Goal: Task Accomplishment & Management: Use online tool/utility

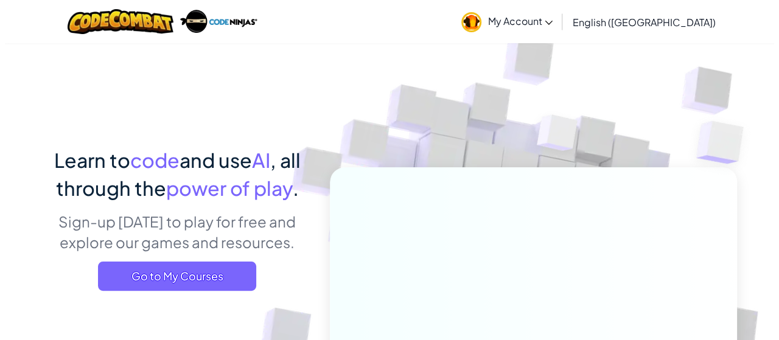
scroll to position [61, 0]
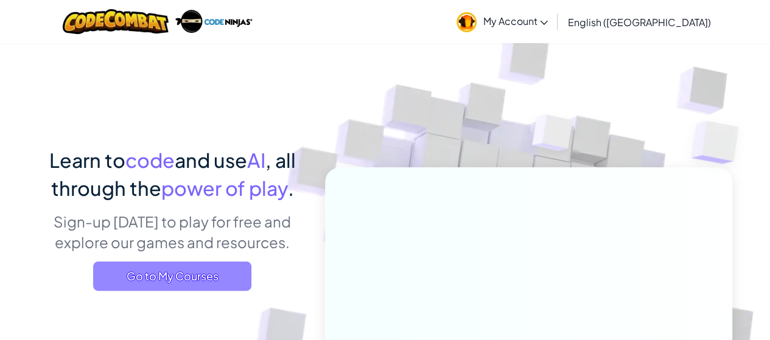
click at [133, 277] on span "Go to My Courses" at bounding box center [172, 276] width 158 height 29
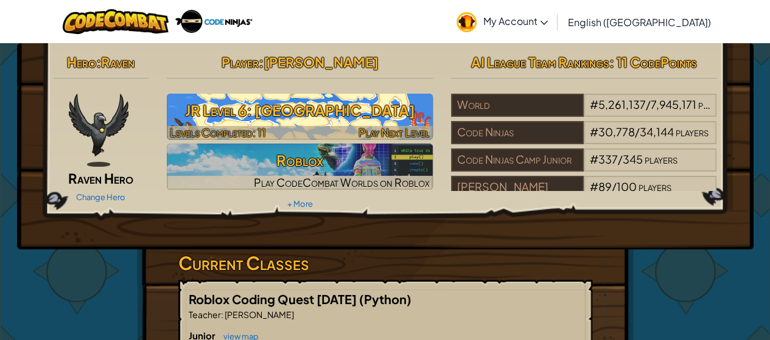
click at [257, 114] on h3 "JR Level 6: [GEOGRAPHIC_DATA]" at bounding box center [300, 110] width 266 height 27
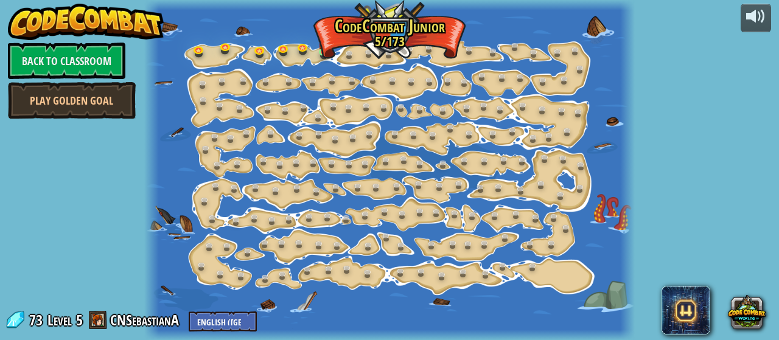
click at [350, 39] on div at bounding box center [389, 170] width 490 height 340
click at [320, 52] on link at bounding box center [327, 53] width 24 height 24
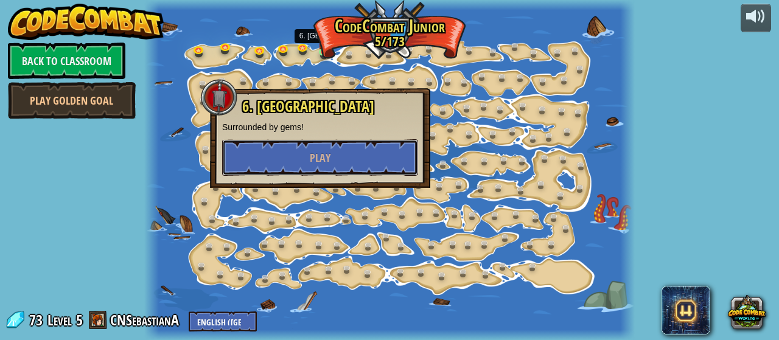
click at [333, 145] on button "Play" at bounding box center [320, 157] width 196 height 37
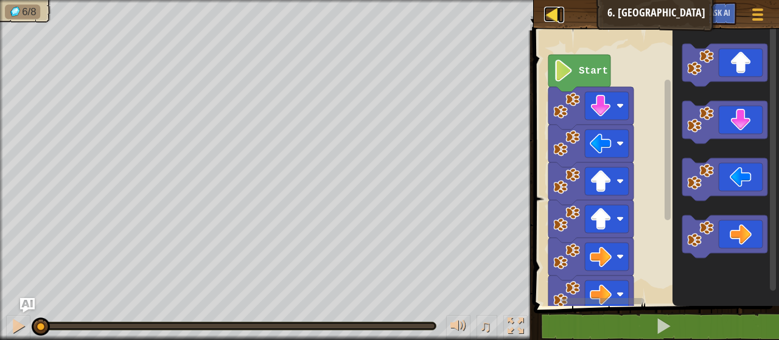
click at [551, 21] on div at bounding box center [551, 14] width 15 height 15
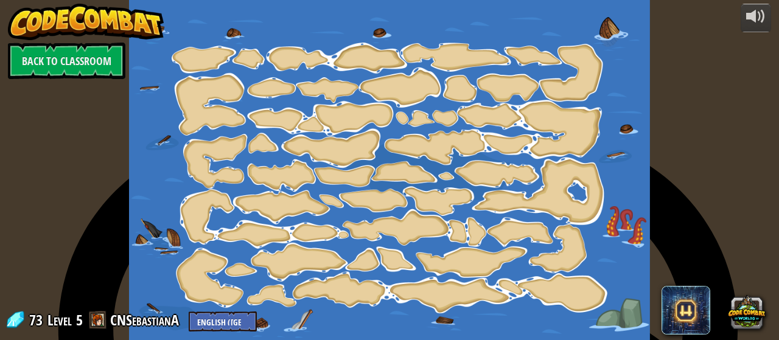
type textarea "BACK TO CLASSROOM PLAY GOLDEN GOAL"
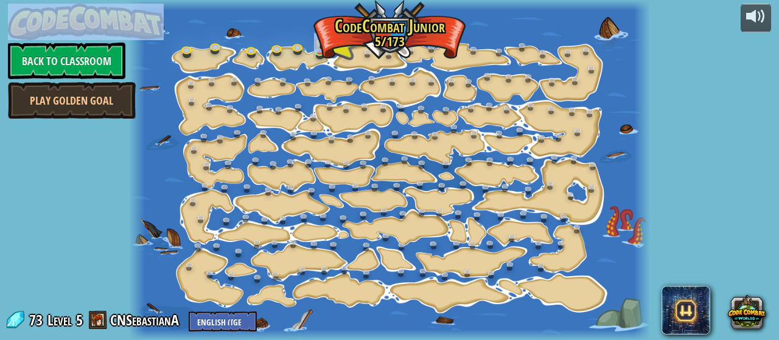
click at [281, 24] on div at bounding box center [389, 170] width 520 height 340
click at [287, 21] on div at bounding box center [389, 170] width 520 height 340
click at [344, 52] on link at bounding box center [350, 56] width 24 height 24
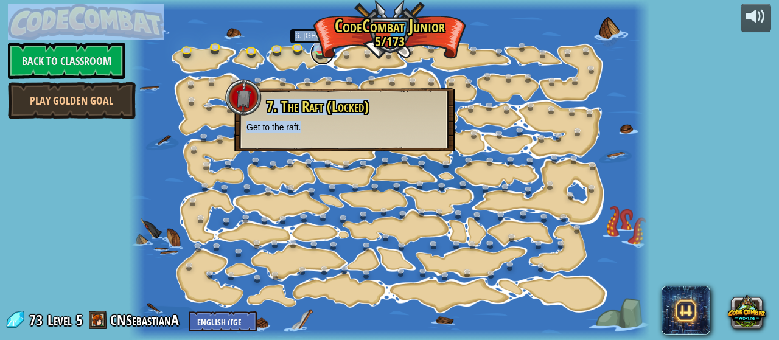
click at [315, 56] on link at bounding box center [322, 53] width 24 height 24
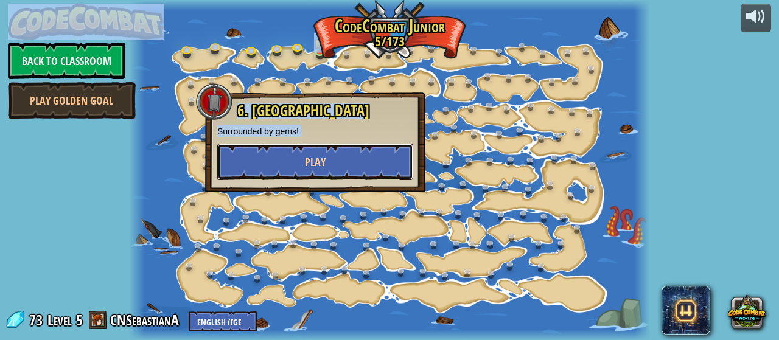
click at [257, 150] on button "Play" at bounding box center [315, 162] width 196 height 37
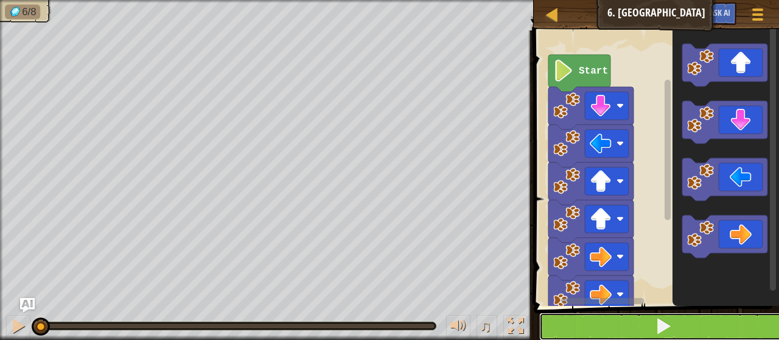
click at [672, 322] on span at bounding box center [663, 326] width 17 height 17
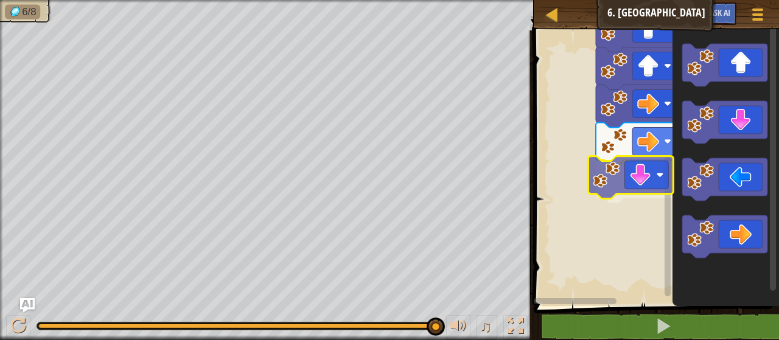
click at [641, 173] on div "Start" at bounding box center [654, 165] width 249 height 282
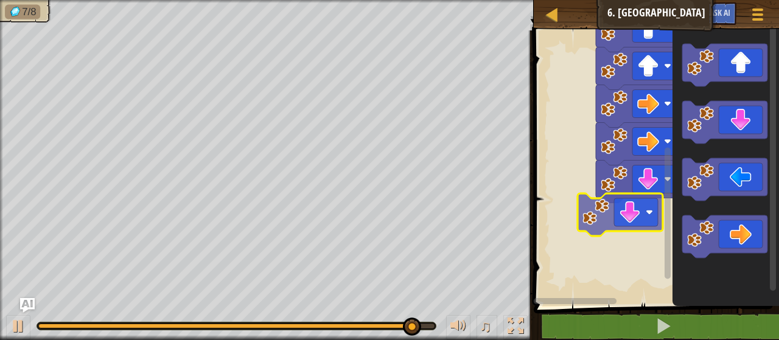
click at [647, 210] on div "Start" at bounding box center [654, 165] width 249 height 282
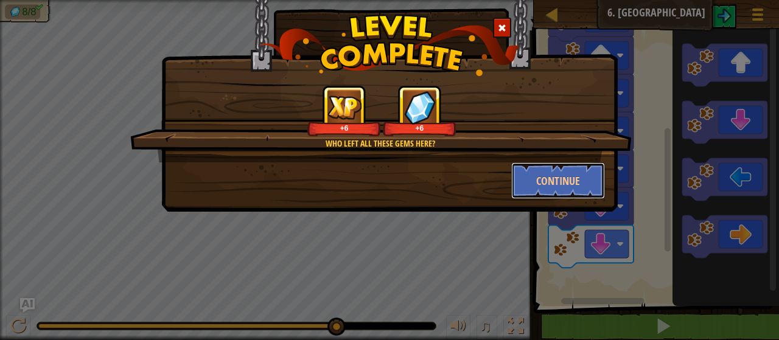
click at [550, 207] on div "Who left all these gems here? +6 +6 Continue" at bounding box center [389, 91] width 456 height 242
click at [541, 203] on div "Who left all these gems here? +6 +6 Continue" at bounding box center [389, 91] width 456 height 242
drag, startPoint x: 549, startPoint y: 166, endPoint x: 547, endPoint y: 175, distance: 9.3
click at [547, 175] on button "Continue" at bounding box center [558, 180] width 94 height 37
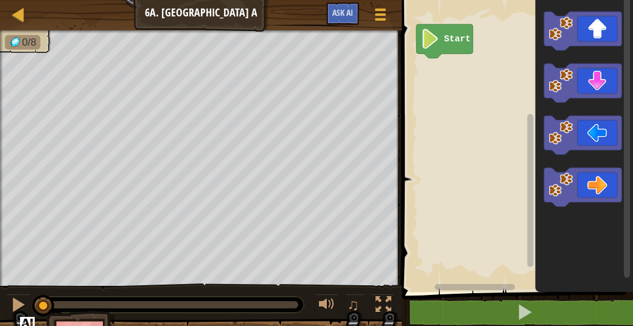
click at [523, 293] on span at bounding box center [518, 129] width 241 height 341
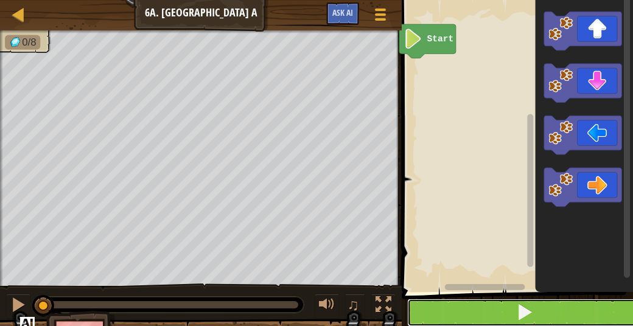
click at [518, 318] on span at bounding box center [524, 312] width 17 height 17
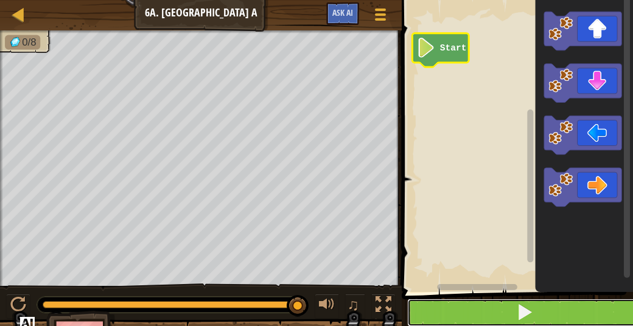
drag, startPoint x: 604, startPoint y: 316, endPoint x: 594, endPoint y: 311, distance: 11.2
click at [595, 311] on button at bounding box center [524, 313] width 235 height 28
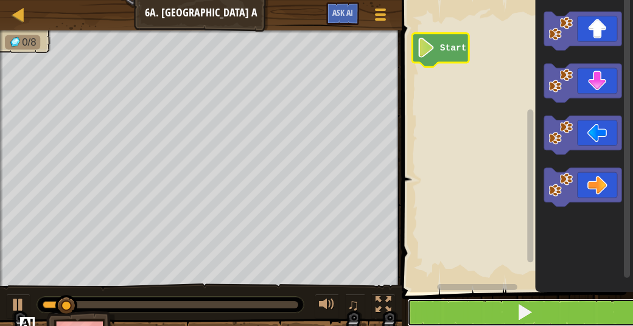
click at [585, 306] on button at bounding box center [524, 313] width 235 height 28
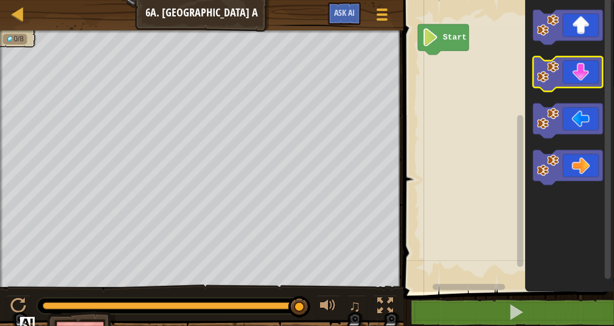
click at [584, 72] on icon "Blockly Workspace" at bounding box center [568, 74] width 70 height 35
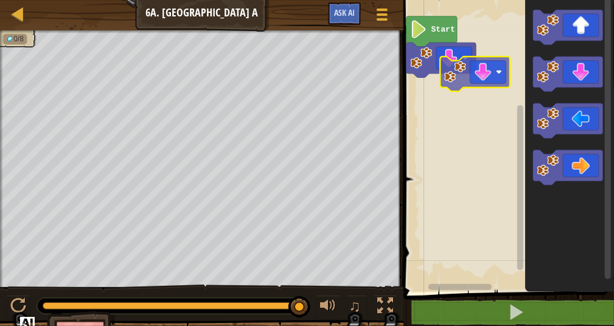
click at [466, 74] on g "Start" at bounding box center [507, 143] width 214 height 298
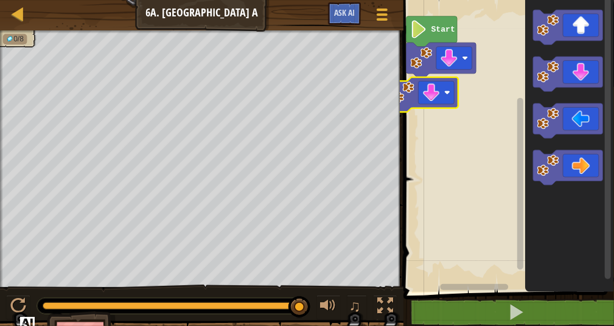
click at [448, 77] on icon "Blockly Workspace" at bounding box center [423, 94] width 70 height 35
click at [459, 71] on icon "Blockly Workspace" at bounding box center [442, 60] width 70 height 35
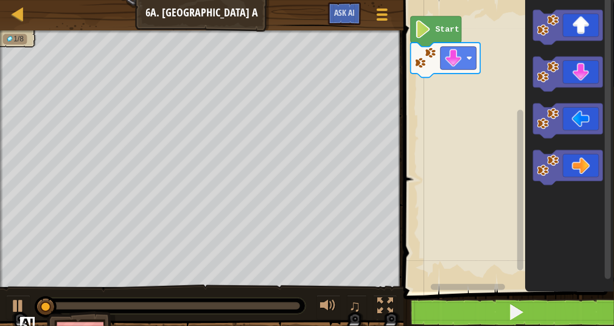
drag, startPoint x: 422, startPoint y: 329, endPoint x: 441, endPoint y: 307, distance: 28.5
click at [432, 324] on div "Blocks 1 הההההההההההההההההההההההההההההההההההההההההההההההההההההההההההההההההההההה…" at bounding box center [507, 163] width 214 height 326
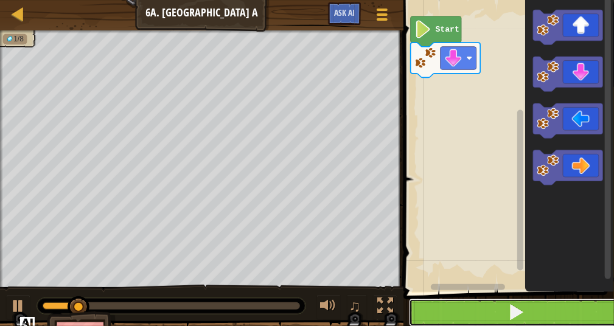
click at [449, 308] on button at bounding box center [516, 313] width 214 height 28
click at [453, 312] on button at bounding box center [516, 313] width 214 height 28
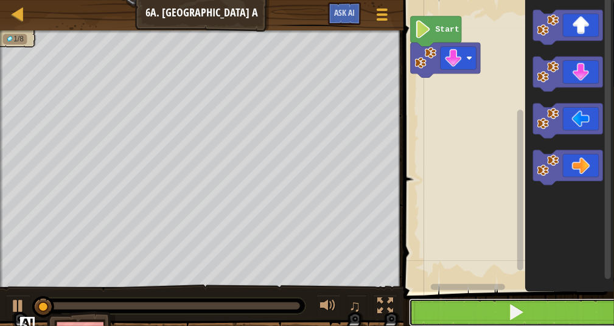
click at [453, 312] on button at bounding box center [516, 313] width 214 height 28
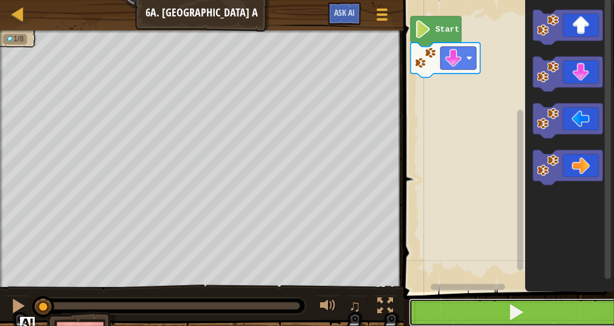
click at [453, 312] on button at bounding box center [516, 313] width 214 height 28
click at [453, 311] on button at bounding box center [516, 313] width 214 height 28
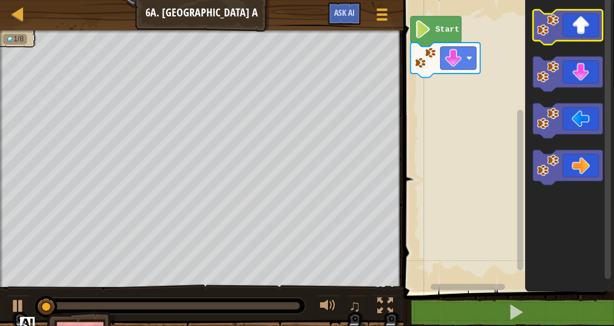
click at [577, 10] on icon "Blockly Workspace" at bounding box center [569, 143] width 89 height 298
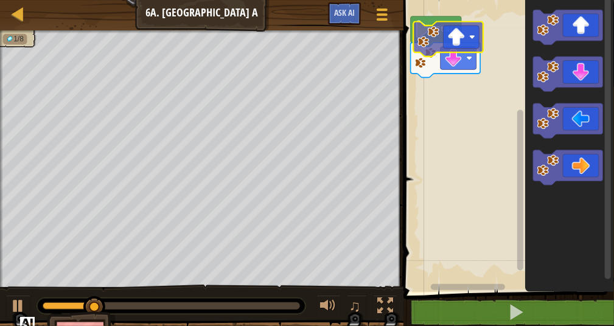
click at [451, 35] on div "Start" at bounding box center [507, 143] width 214 height 298
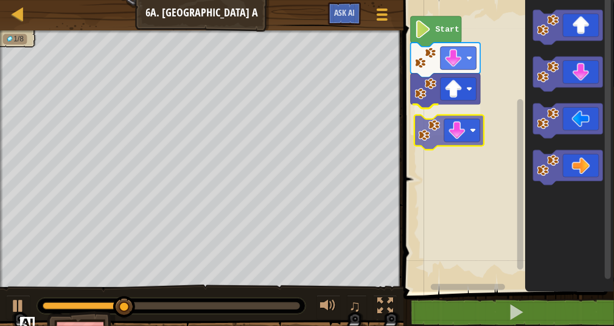
click at [407, 43] on div "Start" at bounding box center [507, 143] width 214 height 298
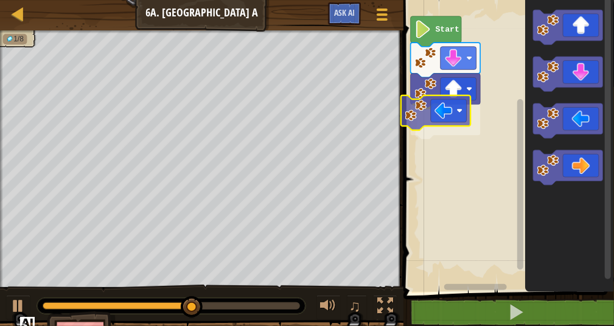
click at [444, 109] on div "Start" at bounding box center [507, 143] width 214 height 298
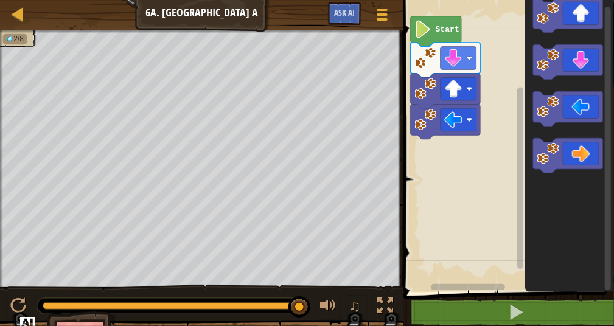
click at [398, 170] on div "Map Junior 6a. Gem Square A Game Menu Ask AI 1 הההההההההההההההההההההההההההההההה…" at bounding box center [307, 169] width 614 height 338
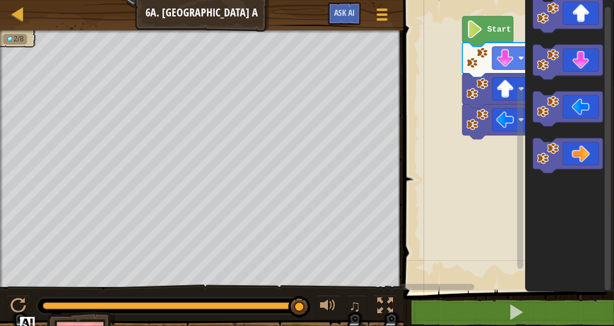
click at [428, 294] on div "1 ההההההההההההההההההההההההההההההההההההההההההההההההההההההההההההההההההההההההההההה…" at bounding box center [507, 182] width 214 height 353
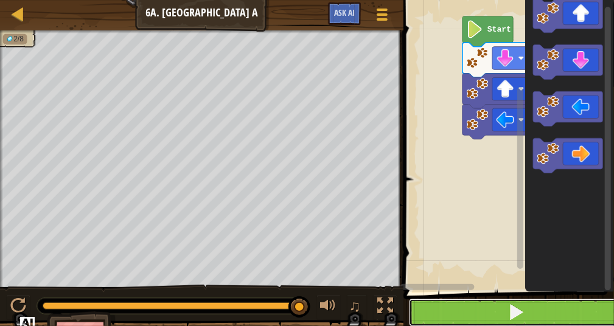
click at [510, 319] on span at bounding box center [516, 312] width 17 height 17
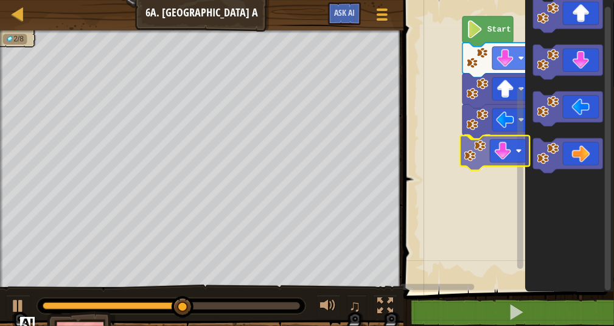
click at [490, 141] on div "Start" at bounding box center [507, 143] width 214 height 298
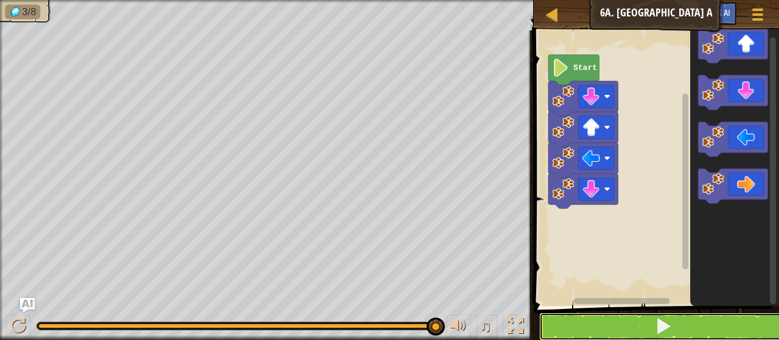
click at [763, 315] on button at bounding box center [663, 327] width 249 height 28
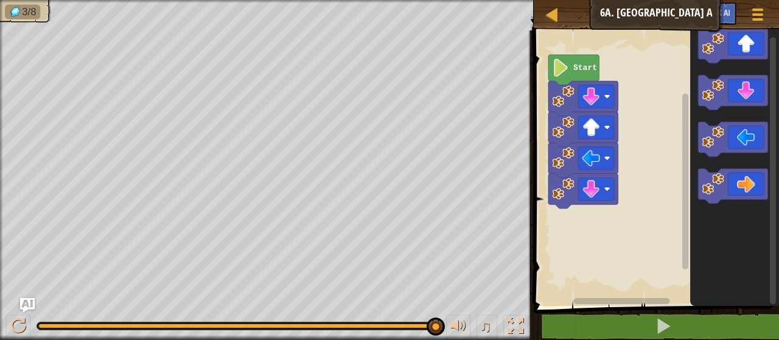
click at [749, 306] on span at bounding box center [657, 151] width 255 height 325
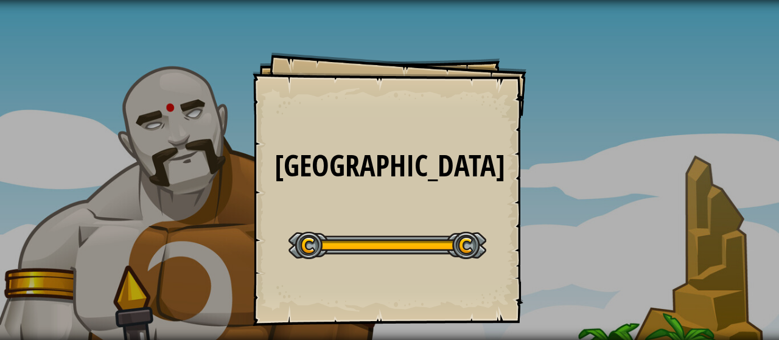
click at [123, 205] on div "Gem Square Goals Start Level Error loading from server. Try refreshing the page…" at bounding box center [389, 170] width 779 height 340
click at [174, 178] on div "Gem Square Goals Start Level Error loading from server. Try refreshing the page…" at bounding box center [389, 170] width 779 height 340
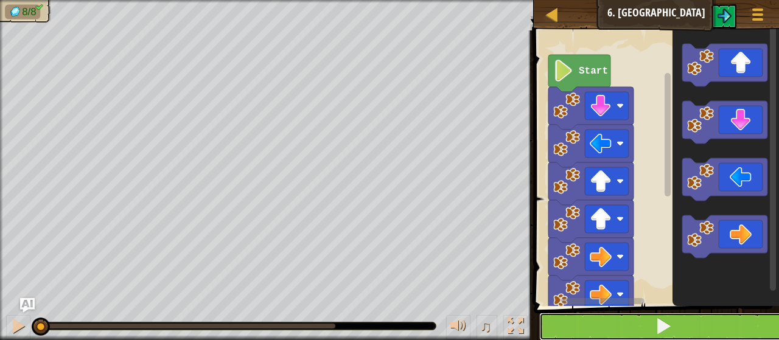
click at [620, 330] on button at bounding box center [663, 327] width 249 height 28
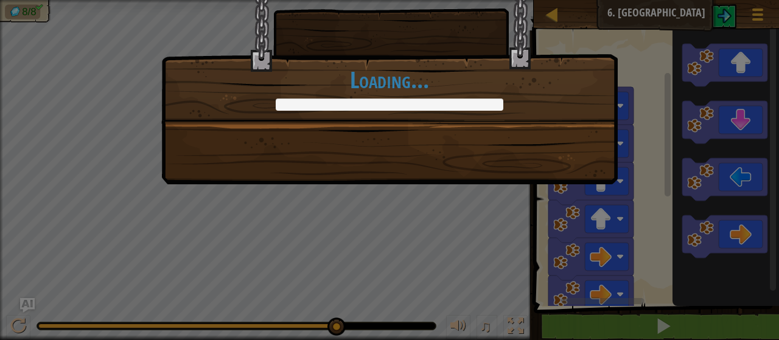
click at [0, 240] on div "Who left all these gems here? +6 +6 Continue Loading..." at bounding box center [389, 170] width 779 height 340
click at [237, 116] on div "Who left all these gems here? +6 +6 Continue Loading..." at bounding box center [389, 46] width 456 height 155
click at [517, 295] on div "Who left all these gems here? +6 +6 Continue Loading..." at bounding box center [389, 170] width 779 height 340
drag, startPoint x: 660, startPoint y: 334, endPoint x: 611, endPoint y: 262, distance: 86.8
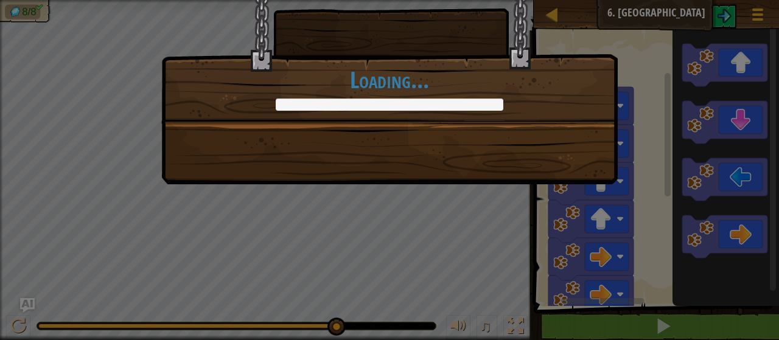
click at [641, 301] on div "Who left all these gems here? +6 +6 Continue Loading..." at bounding box center [389, 170] width 779 height 340
drag, startPoint x: 176, startPoint y: 323, endPoint x: 745, endPoint y: 282, distance: 570.5
click at [658, 299] on div "Who left all these gems here? +6 +6 Continue Loading..." at bounding box center [389, 170] width 779 height 340
drag, startPoint x: 278, startPoint y: 97, endPoint x: 650, endPoint y: 132, distance: 373.5
click at [674, 89] on div "Who left all these gems here? +6 +6 Continue Loading..." at bounding box center [389, 170] width 779 height 340
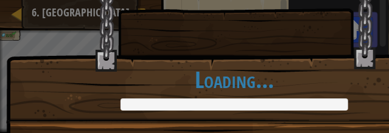
click at [231, 7] on div "Who left all these gems here? +6 +6 Continue Loading..." at bounding box center [234, 46] width 456 height 155
drag, startPoint x: 192, startPoint y: 44, endPoint x: 191, endPoint y: 103, distance: 58.4
click at [138, 83] on div "Who left all these gems here? +6 +6 Continue Loading..." at bounding box center [234, 46] width 456 height 155
drag, startPoint x: 315, startPoint y: 68, endPoint x: 291, endPoint y: 74, distance: 24.5
click at [291, 74] on h1 "Loading..." at bounding box center [234, 80] width 455 height 26
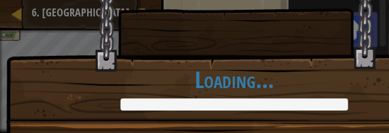
drag, startPoint x: 287, startPoint y: 72, endPoint x: 270, endPoint y: 68, distance: 17.1
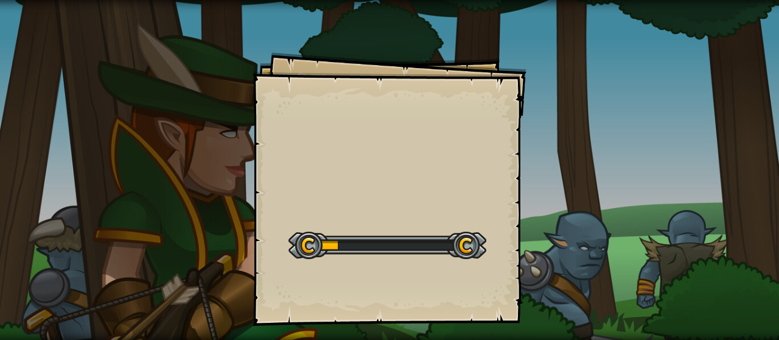
scroll to position [61, 0]
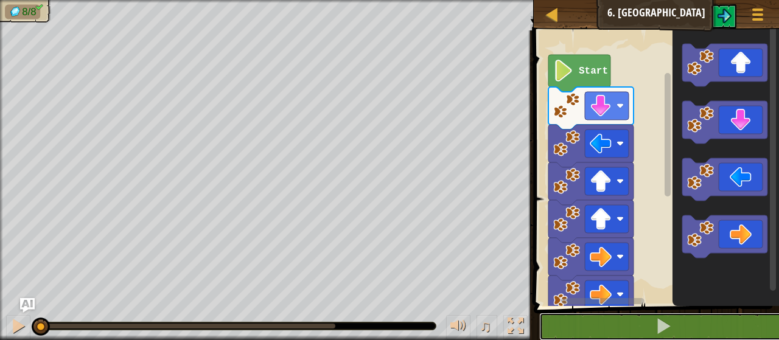
drag, startPoint x: 630, startPoint y: 321, endPoint x: 640, endPoint y: 296, distance: 26.6
click at [632, 321] on button at bounding box center [663, 327] width 249 height 28
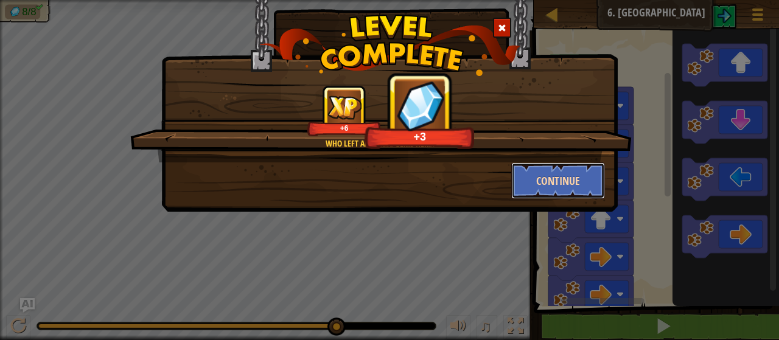
click at [568, 183] on button "Continue" at bounding box center [558, 180] width 94 height 37
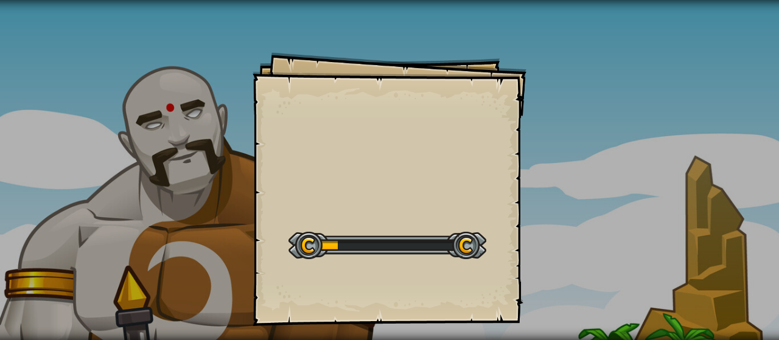
click at [554, 168] on div "Goals Start Level Error loading from server. Try refreshing the page. You'll ne…" at bounding box center [389, 170] width 779 height 340
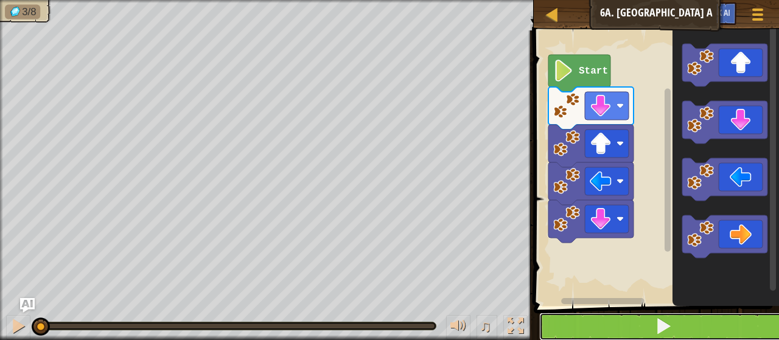
click at [610, 334] on button at bounding box center [663, 327] width 249 height 28
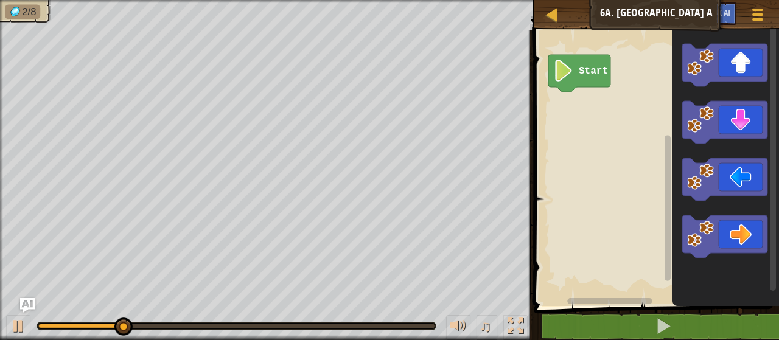
click at [718, 132] on icon "Blockly Workspace" at bounding box center [725, 165] width 106 height 282
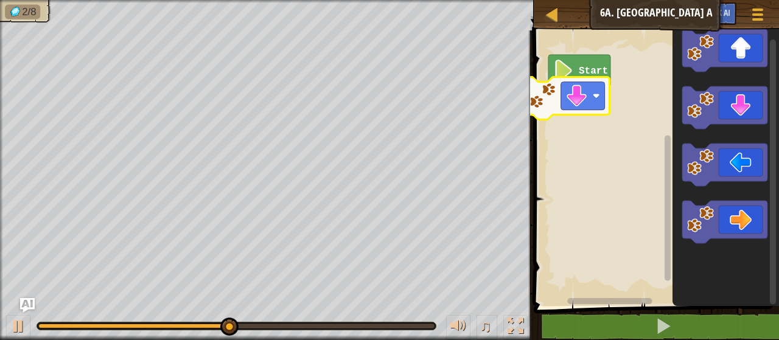
click at [589, 100] on div "Start" at bounding box center [654, 165] width 249 height 282
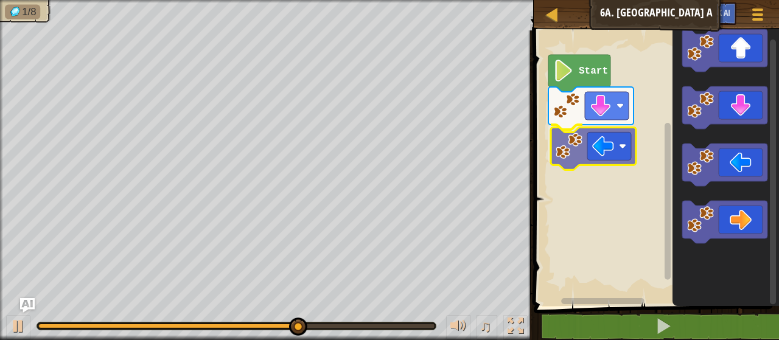
click at [616, 142] on div "Start" at bounding box center [654, 165] width 249 height 282
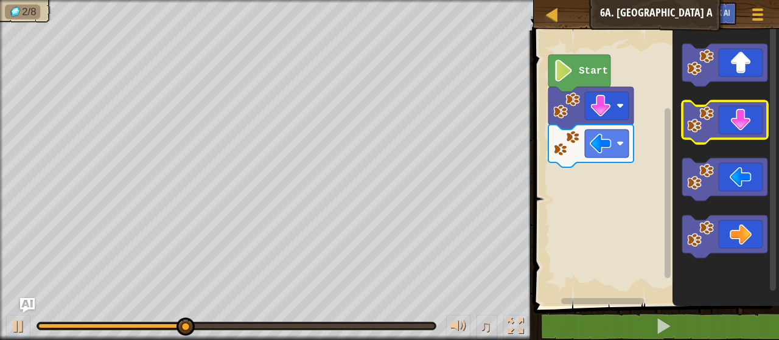
click at [683, 123] on g "Blockly Workspace" at bounding box center [724, 151] width 85 height 214
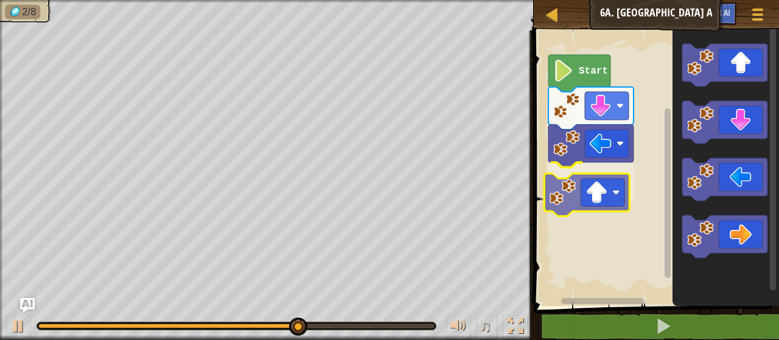
click at [580, 191] on div "Start" at bounding box center [654, 165] width 249 height 282
